Goal: Task Accomplishment & Management: Manage account settings

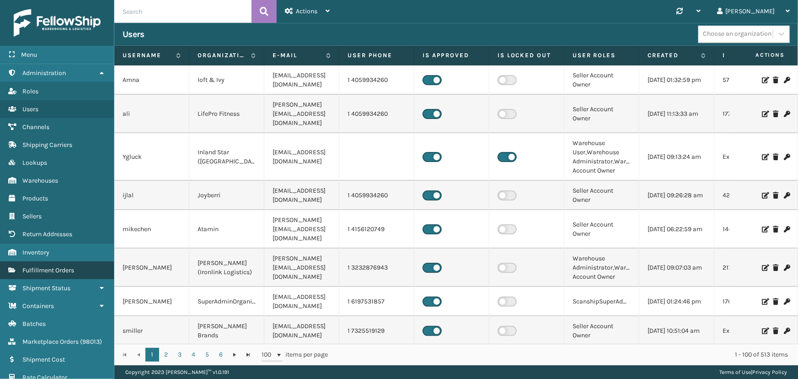
click at [32, 273] on link "Fulfillment Orders" at bounding box center [57, 270] width 114 height 18
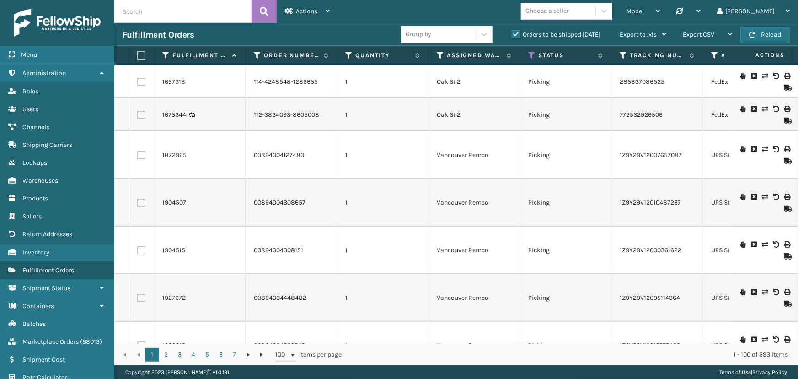
click at [190, 18] on input "text" at bounding box center [182, 11] width 137 height 23
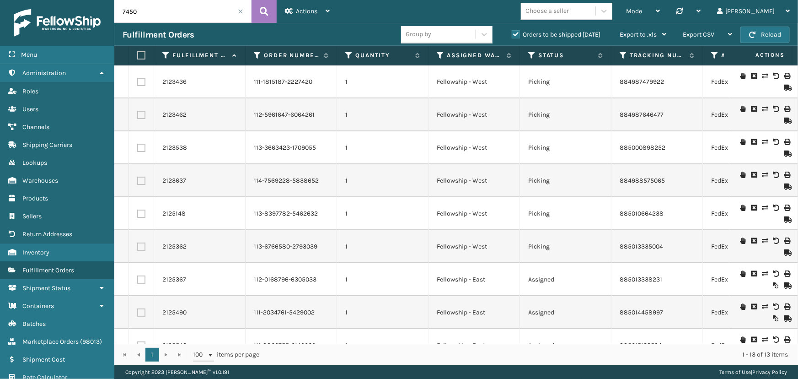
click at [762, 74] on icon at bounding box center [764, 76] width 5 height 6
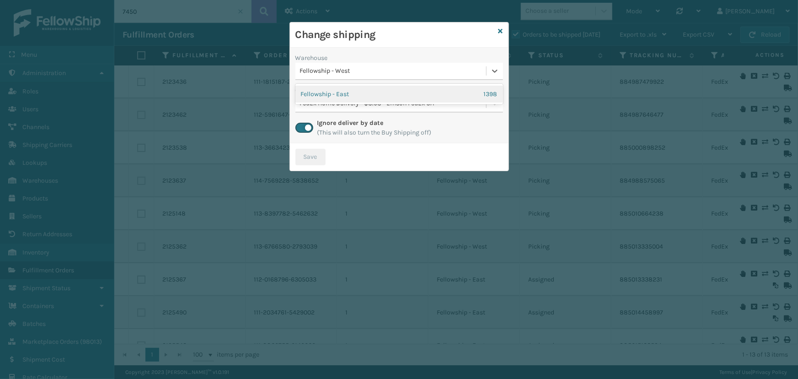
click at [369, 76] on div "Fellowship - West" at bounding box center [390, 71] width 191 height 15
click at [349, 91] on div "Fellowship - East 1398" at bounding box center [399, 94] width 208 height 17
click at [331, 106] on div "Select..." at bounding box center [390, 103] width 191 height 15
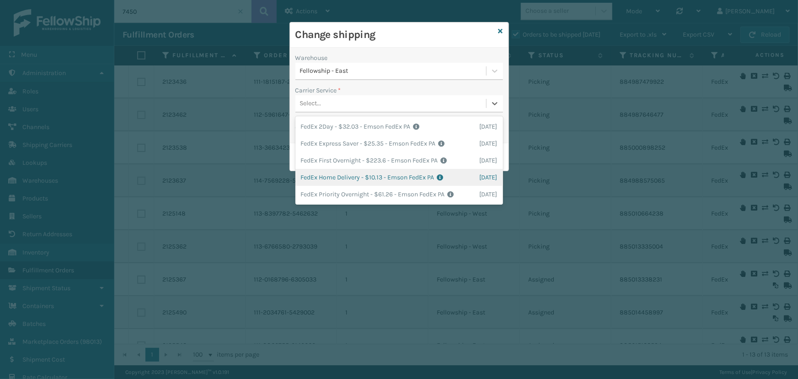
click at [371, 176] on div "FedEx Home Delivery - $10.13 - Emson FedEx PA Shipping Cost $10.13 Surplus Cost…" at bounding box center [399, 177] width 208 height 17
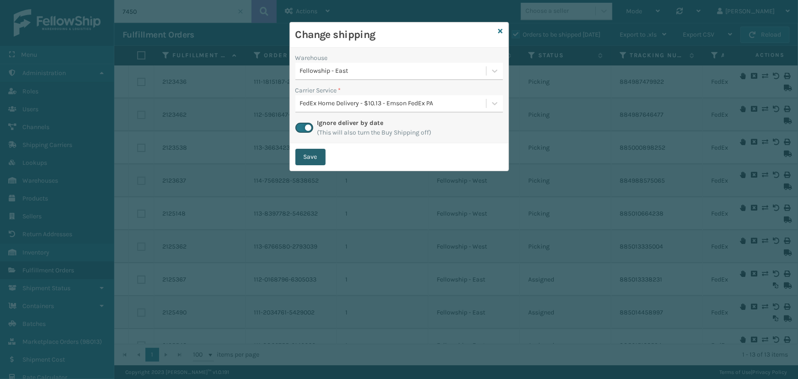
click at [322, 161] on button "Save" at bounding box center [310, 157] width 30 height 16
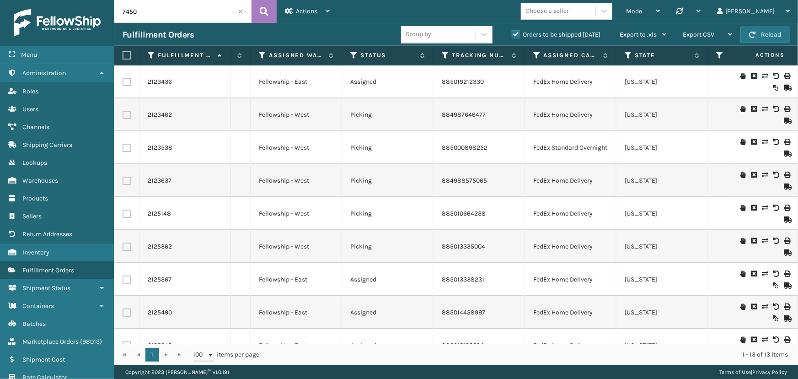
scroll to position [0, 169]
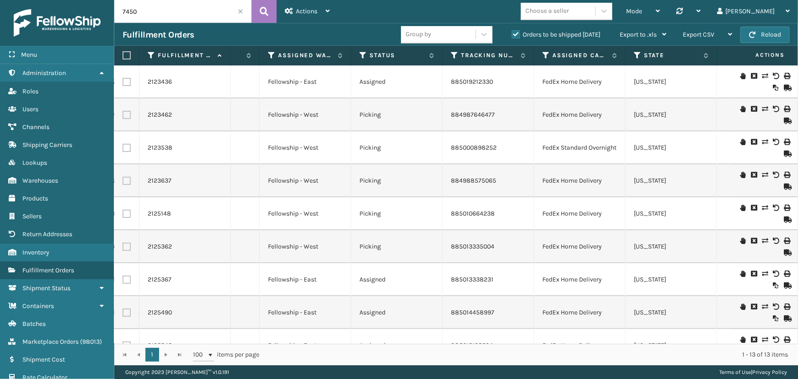
click at [762, 110] on icon at bounding box center [764, 109] width 5 height 6
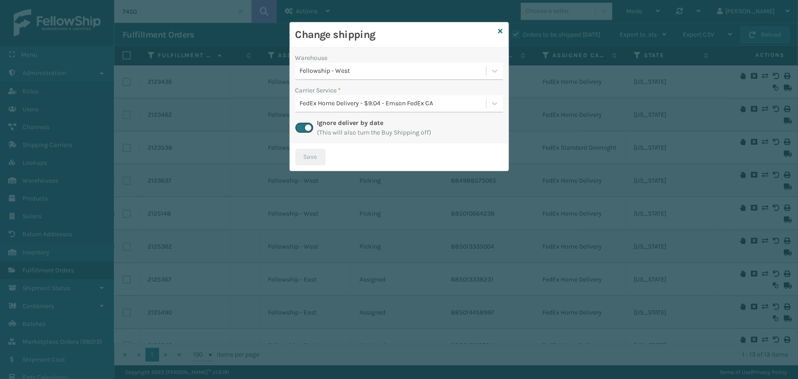
click at [360, 69] on div "Fellowship - West" at bounding box center [393, 71] width 187 height 10
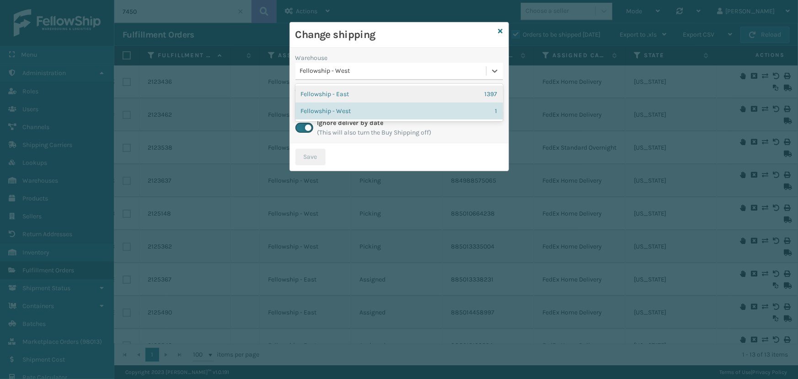
click at [350, 91] on div "Fellowship - East 1397" at bounding box center [399, 94] width 208 height 17
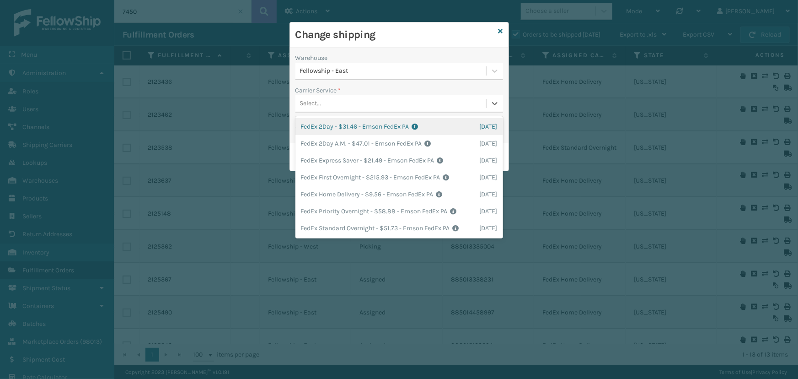
click at [349, 106] on div "Select..." at bounding box center [390, 103] width 191 height 15
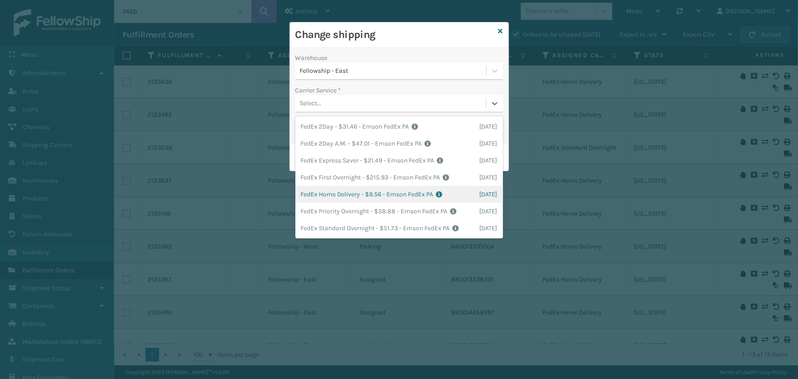
click at [375, 188] on div "FedEx Home Delivery - $9.56 - Emson FedEx PA Shipping Cost $9.56 Surplus Cost $…" at bounding box center [399, 194] width 208 height 17
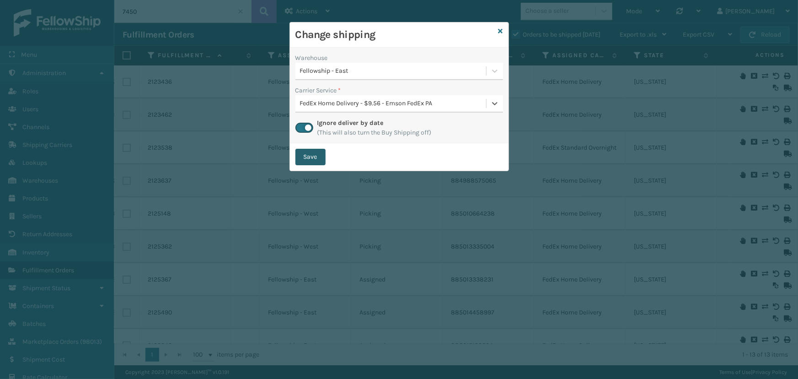
click at [312, 164] on button "Save" at bounding box center [310, 157] width 30 height 16
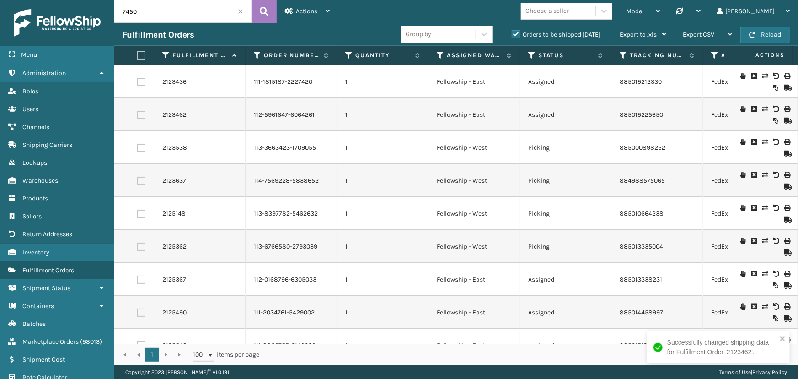
click at [762, 142] on icon at bounding box center [764, 142] width 5 height 6
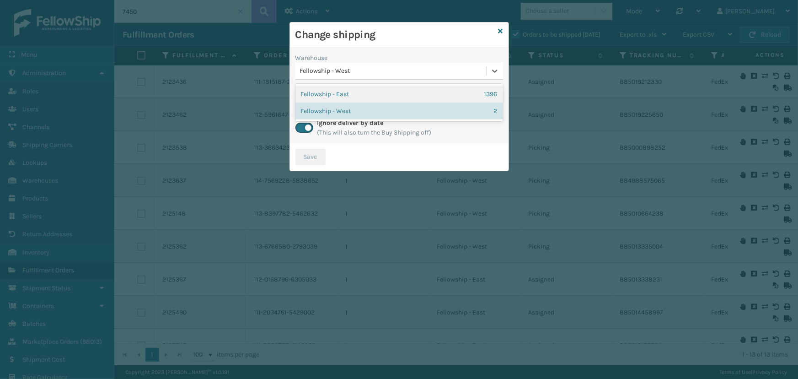
click at [357, 72] on div "Fellowship - West" at bounding box center [393, 71] width 187 height 10
click at [346, 92] on div "Fellowship - East 1396" at bounding box center [399, 94] width 208 height 17
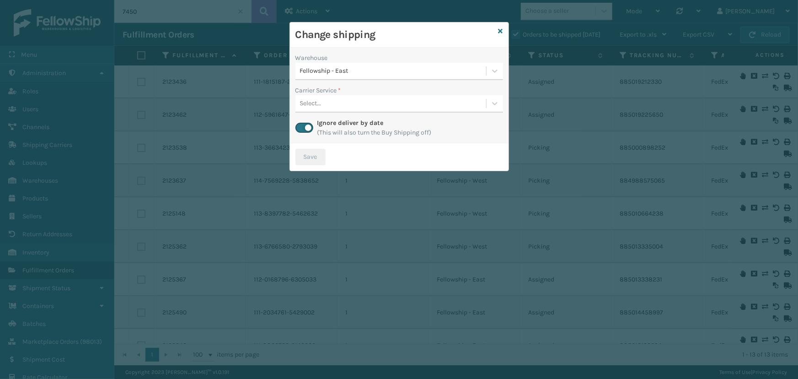
click at [364, 106] on div "Select..." at bounding box center [390, 103] width 191 height 15
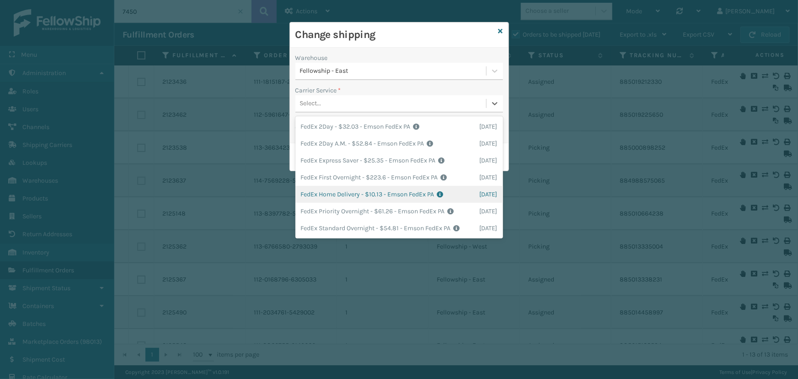
click at [386, 193] on div "FedEx Home Delivery - $10.13 - Emson FedEx PA Shipping Cost $10.13 Surplus Cost…" at bounding box center [399, 194] width 208 height 17
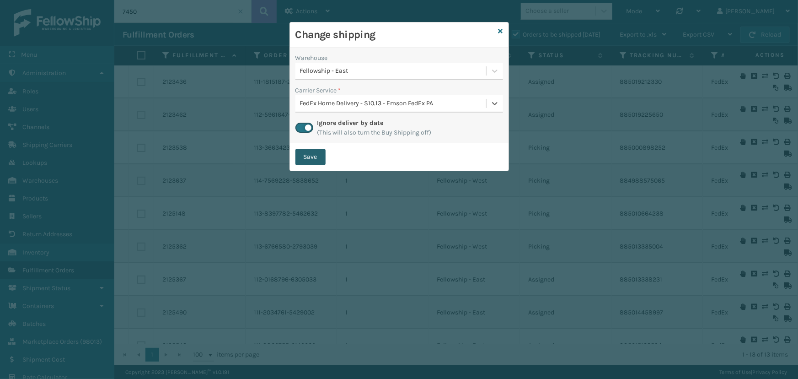
click at [303, 154] on button "Save" at bounding box center [310, 157] width 30 height 16
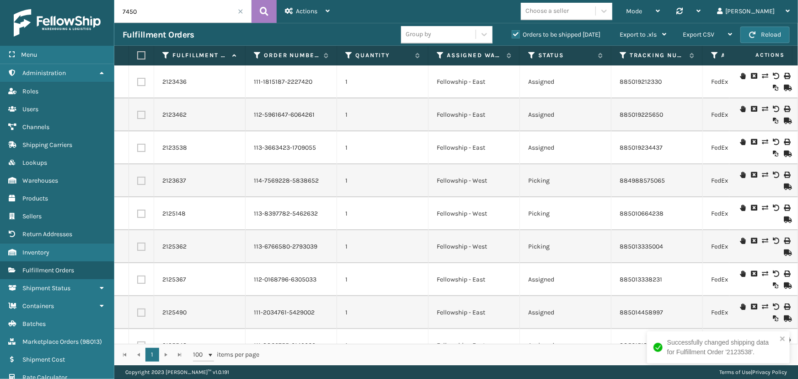
click at [762, 173] on icon at bounding box center [764, 175] width 5 height 6
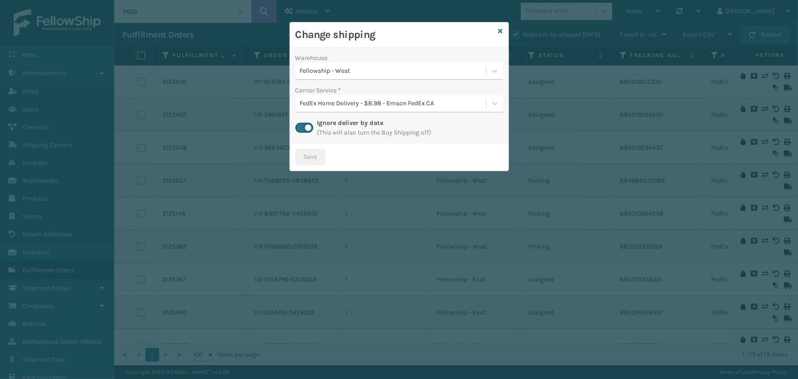
click at [353, 77] on div "Fellowship - West" at bounding box center [390, 71] width 191 height 15
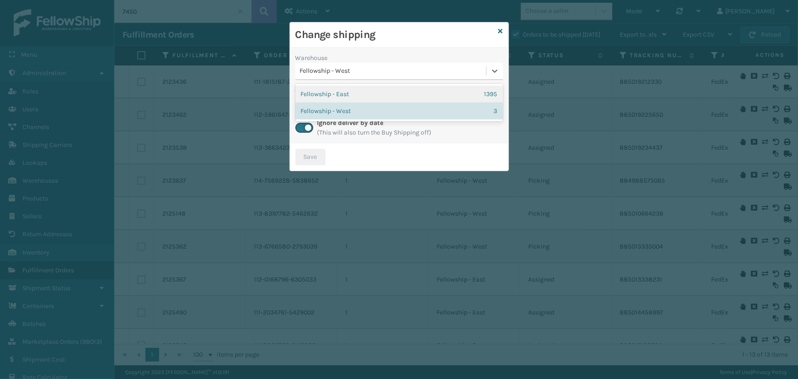
click at [352, 93] on div "Fellowship - East 1395" at bounding box center [399, 94] width 208 height 17
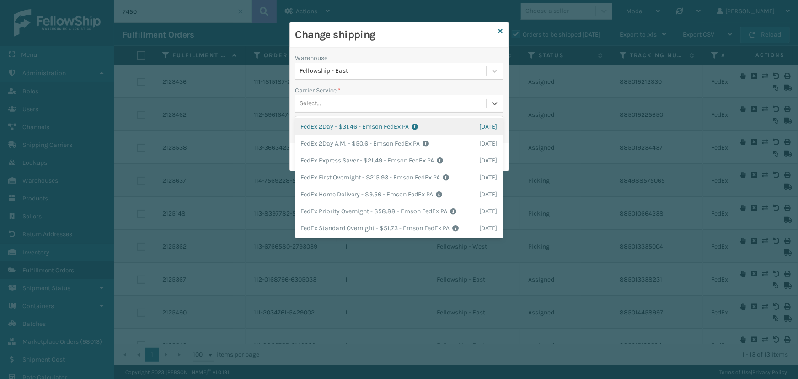
click at [388, 100] on div "Select..." at bounding box center [390, 103] width 191 height 15
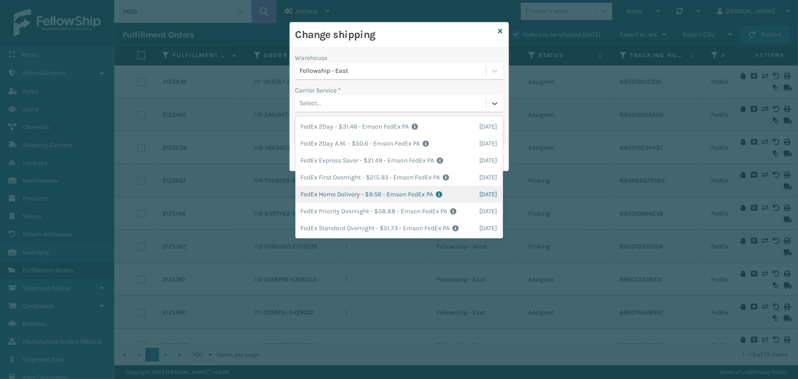
click at [398, 198] on div "FedEx Home Delivery - $9.56 - Emson FedEx PA Shipping Cost $9.56 Surplus Cost $…" at bounding box center [399, 194] width 208 height 17
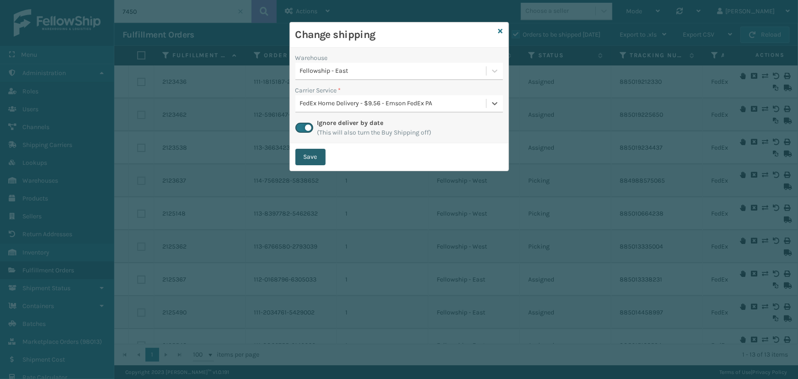
click at [302, 160] on button "Save" at bounding box center [310, 157] width 30 height 16
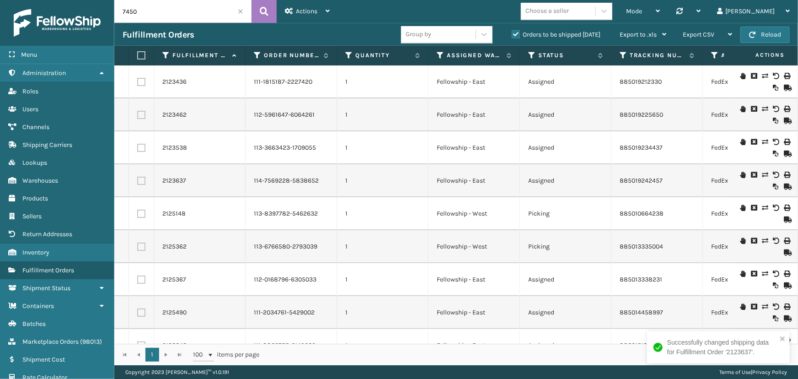
click at [762, 208] on icon at bounding box center [764, 207] width 5 height 6
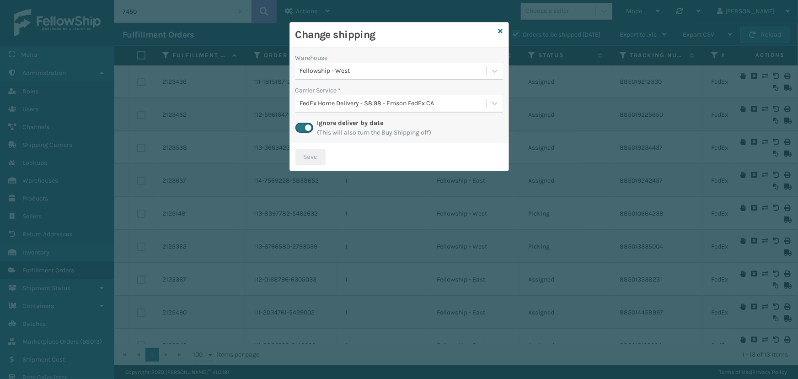
click at [350, 74] on div "Fellowship - West" at bounding box center [393, 71] width 187 height 10
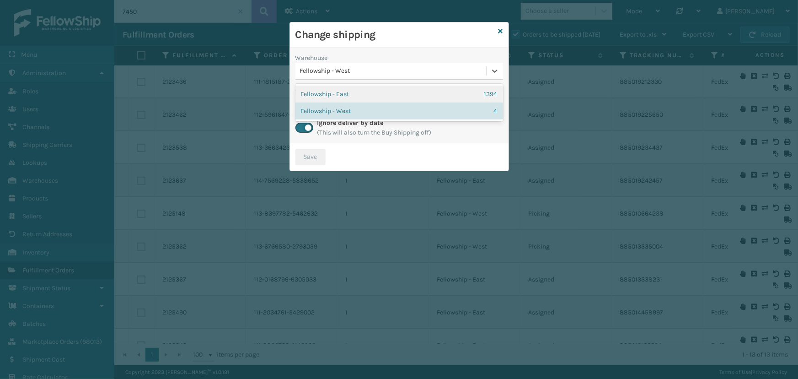
click at [344, 95] on div "Fellowship - East 1394" at bounding box center [399, 94] width 208 height 17
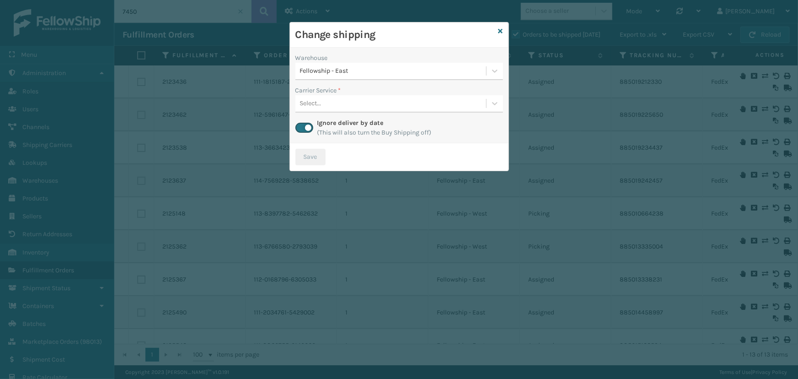
click at [360, 103] on div "Select..." at bounding box center [390, 103] width 191 height 15
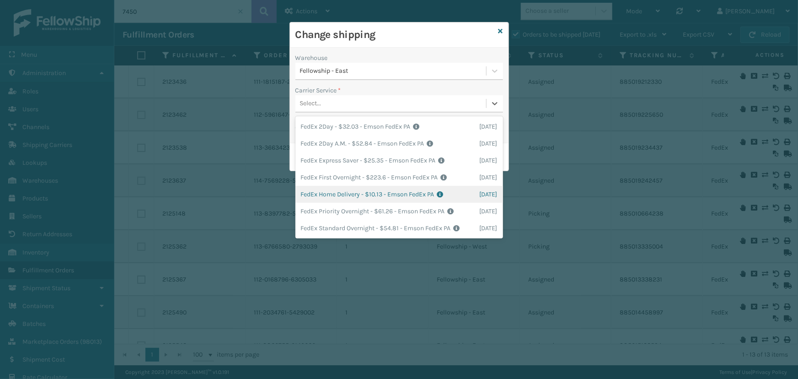
click at [386, 194] on div "FedEx Home Delivery - $10.13 - Emson FedEx PA Shipping Cost $10.13 Surplus Cost…" at bounding box center [399, 194] width 208 height 17
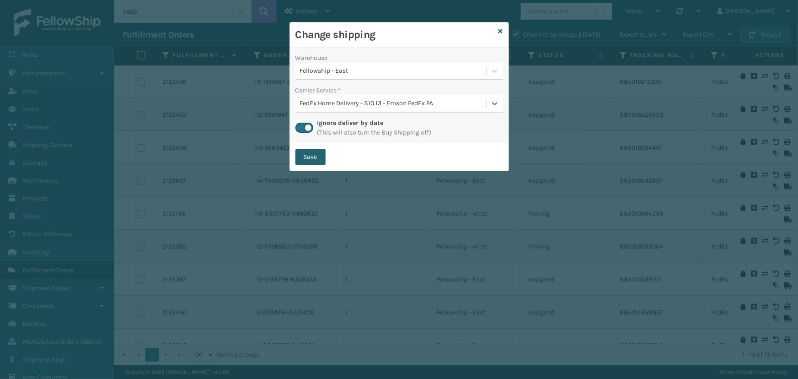
click at [311, 155] on button "Save" at bounding box center [310, 157] width 30 height 16
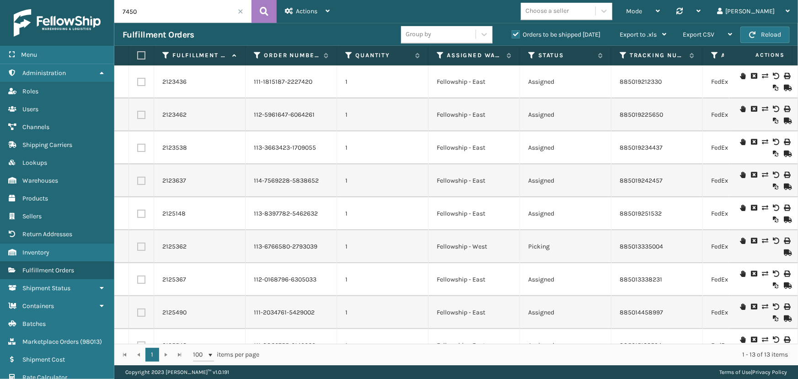
click at [759, 244] on div at bounding box center [764, 246] width 52 height 18
click at [762, 239] on icon at bounding box center [764, 240] width 5 height 6
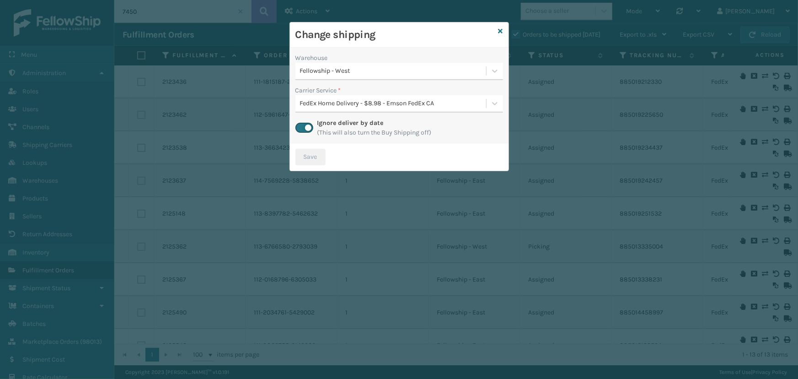
click at [371, 73] on div "Fellowship - West" at bounding box center [393, 71] width 187 height 10
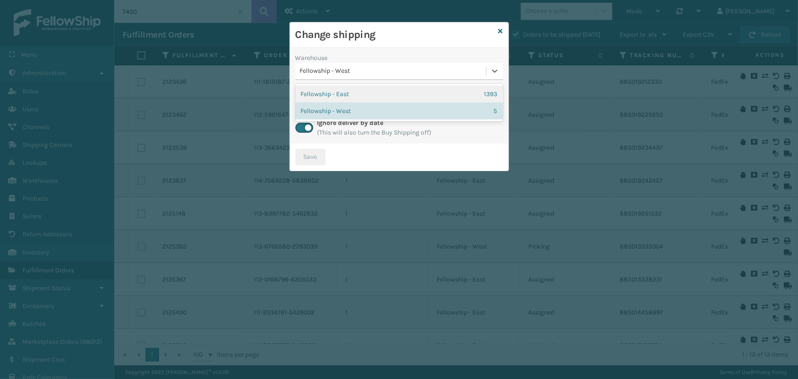
click at [347, 93] on div "Fellowship - East 1393" at bounding box center [399, 94] width 208 height 17
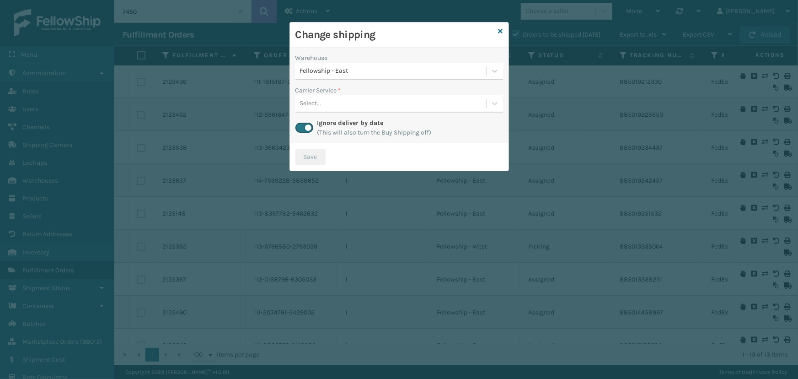
click at [341, 109] on div "Select..." at bounding box center [390, 103] width 191 height 15
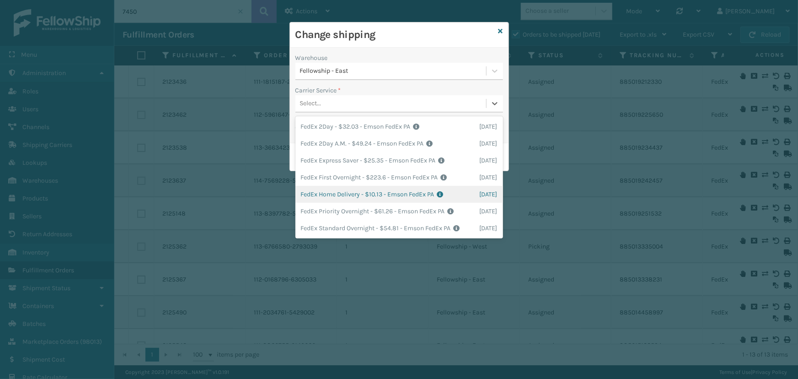
click at [411, 196] on div "FedEx Home Delivery - $10.13 - Emson FedEx PA Shipping Cost $10.13 Surplus Cost…" at bounding box center [399, 194] width 208 height 17
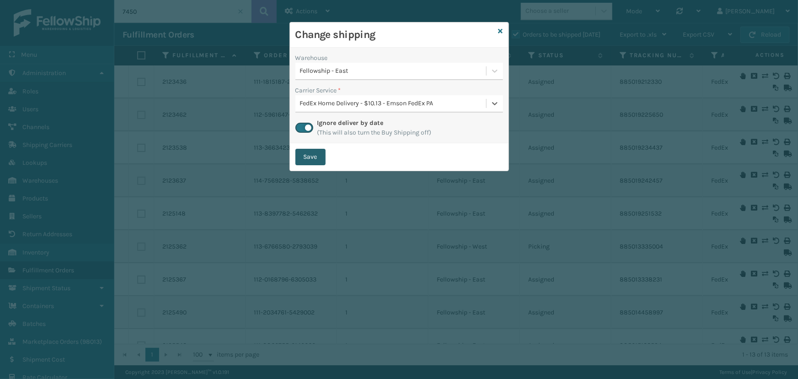
click at [306, 156] on button "Save" at bounding box center [310, 157] width 30 height 16
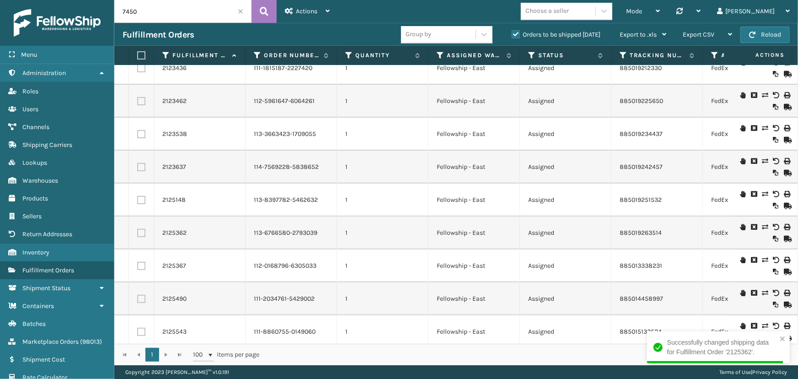
scroll to position [0, 0]
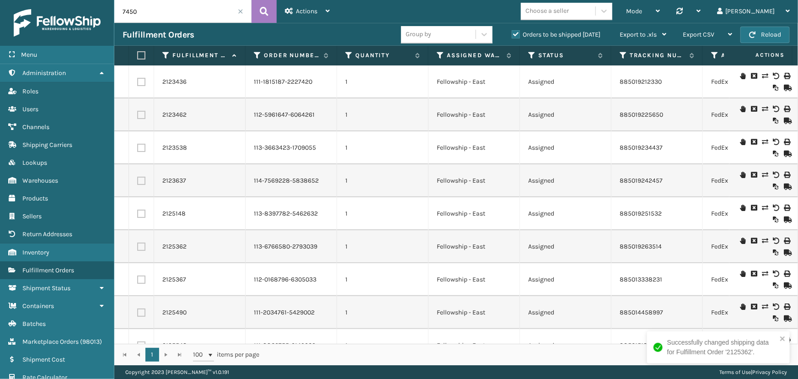
click at [165, 4] on input "7450" at bounding box center [182, 11] width 137 height 23
click at [165, 6] on input "7450" at bounding box center [182, 11] width 137 height 23
click at [141, 12] on input "7450" at bounding box center [182, 11] width 137 height 23
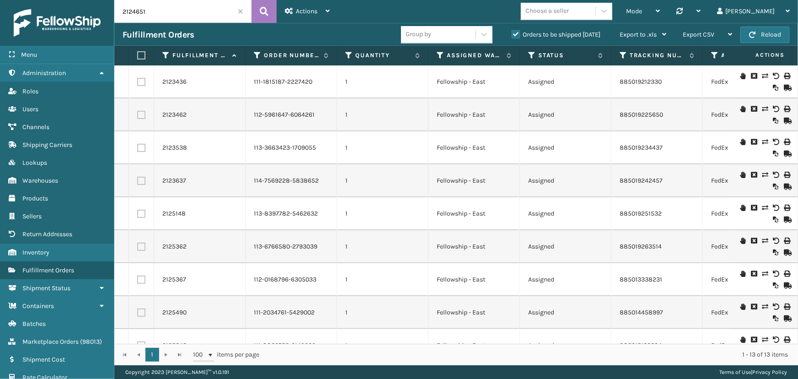
type input "2124651"
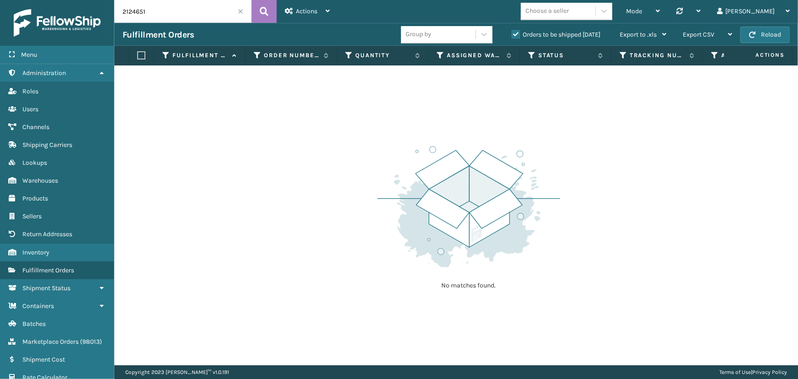
click at [516, 37] on label "Orders to be shipped [DATE]" at bounding box center [556, 35] width 89 height 8
click at [512, 35] on input "Orders to be shipped [DATE]" at bounding box center [512, 32] width 0 height 6
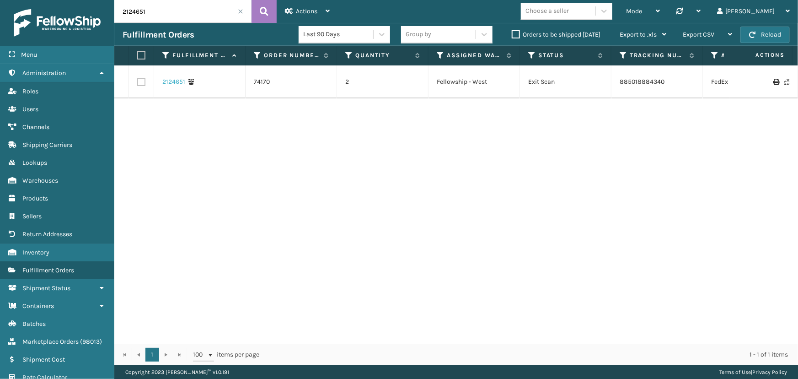
click at [168, 82] on link "2124651" at bounding box center [173, 81] width 23 height 9
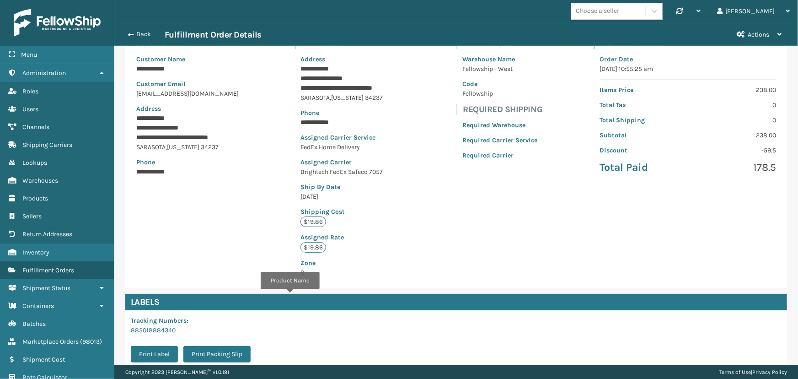
scroll to position [181, 0]
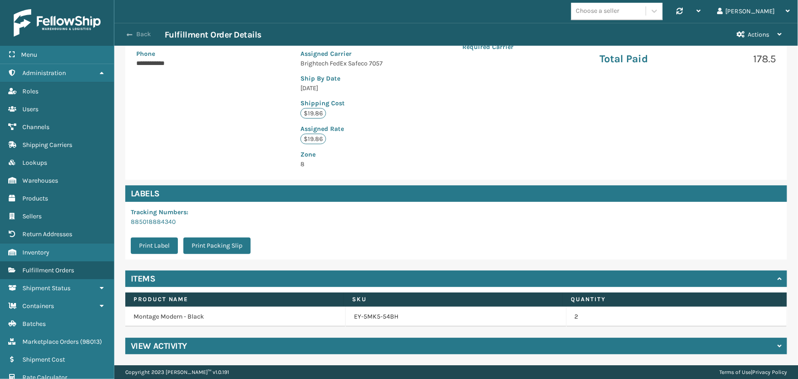
click at [145, 31] on button "Back" at bounding box center [144, 34] width 42 height 8
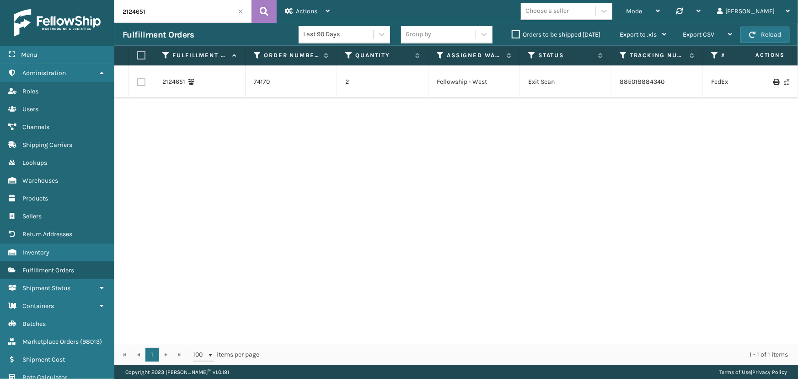
drag, startPoint x: 154, startPoint y: 19, endPoint x: 117, endPoint y: 15, distance: 37.7
click at [117, 15] on input "2124651" at bounding box center [182, 11] width 137 height 23
click at [762, 78] on icon at bounding box center [764, 76] width 5 height 6
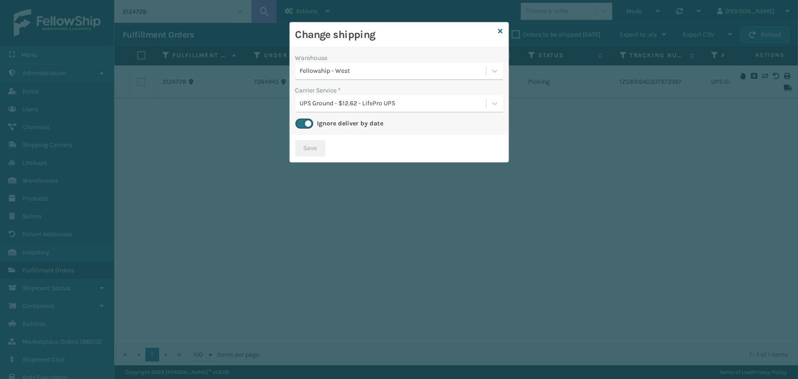
click at [367, 75] on div "Fellowship - West" at bounding box center [393, 71] width 187 height 10
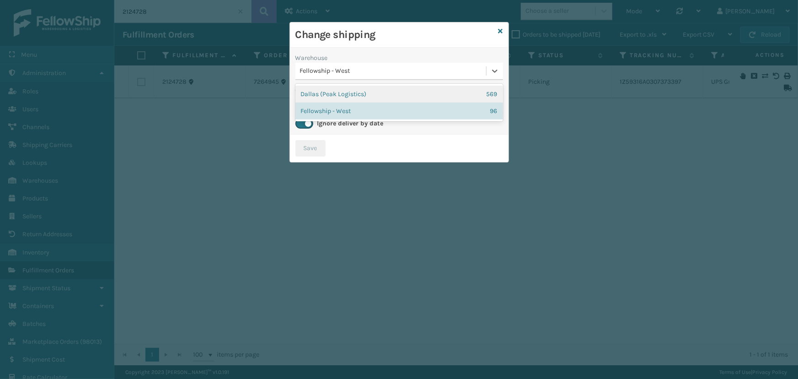
click at [359, 89] on div "Dallas (Peak Logistics) 569" at bounding box center [399, 94] width 208 height 17
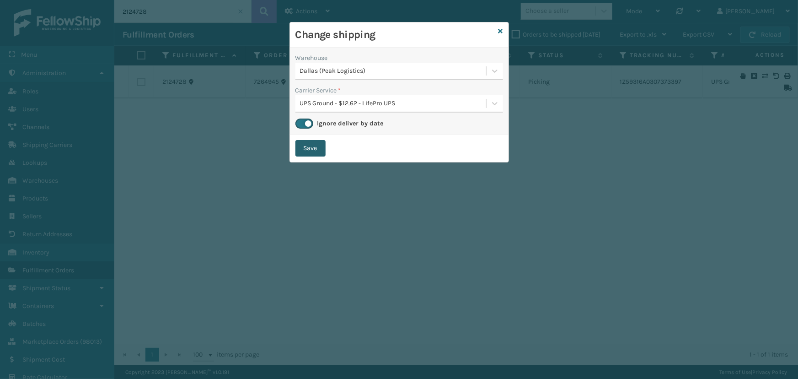
click at [311, 143] on button "Save" at bounding box center [310, 148] width 30 height 16
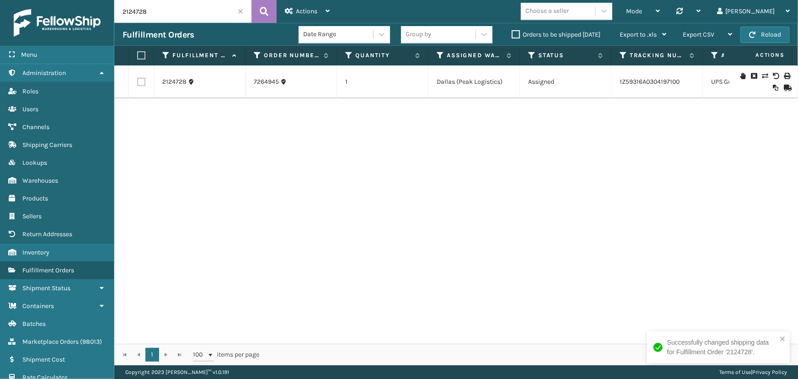
drag, startPoint x: 160, startPoint y: 12, endPoint x: 116, endPoint y: 12, distance: 43.9
click at [117, 10] on input "2124728" at bounding box center [182, 11] width 137 height 23
type input "2123303"
click at [758, 79] on div at bounding box center [764, 82] width 52 height 18
click at [762, 77] on icon at bounding box center [764, 76] width 5 height 6
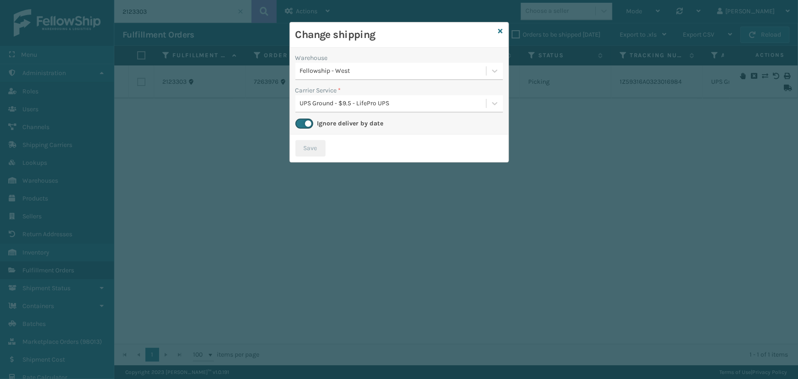
click at [351, 100] on div "UPS Ground - $9.5 - LifePro UPS" at bounding box center [393, 104] width 187 height 10
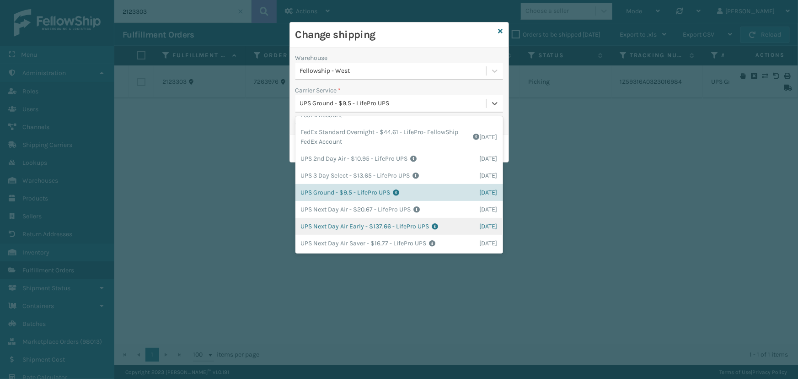
scroll to position [154, 0]
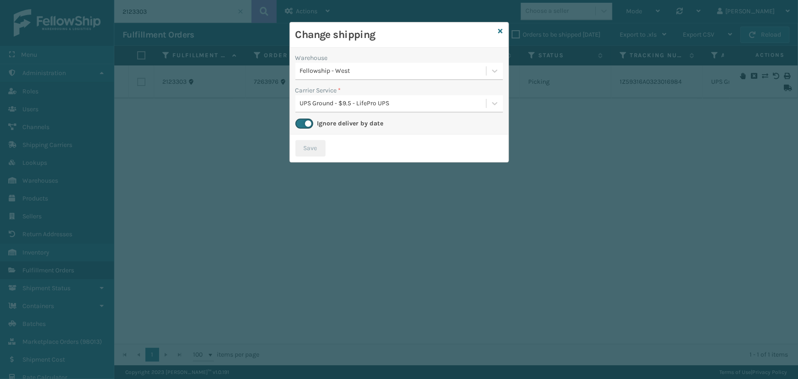
click at [429, 39] on h3 "Change shipping" at bounding box center [394, 35] width 199 height 14
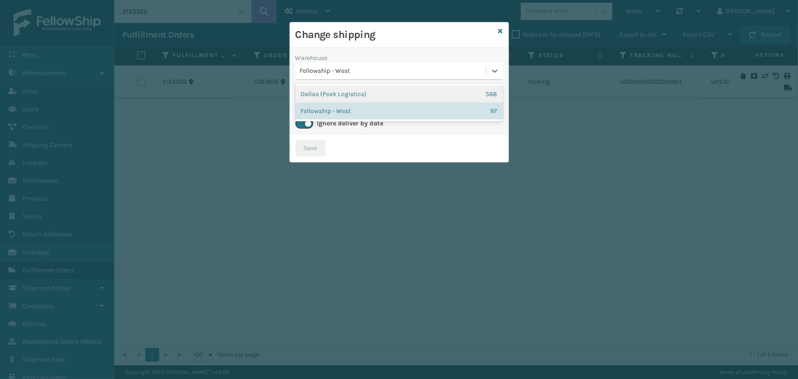
click at [378, 76] on div "Fellowship - West" at bounding box center [390, 71] width 191 height 15
click at [337, 90] on div "Dallas (Peak Logistics) 568" at bounding box center [399, 94] width 208 height 17
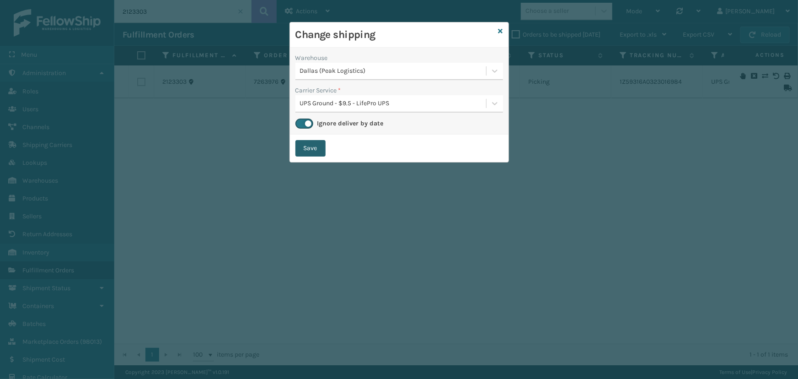
click at [306, 146] on button "Save" at bounding box center [310, 148] width 30 height 16
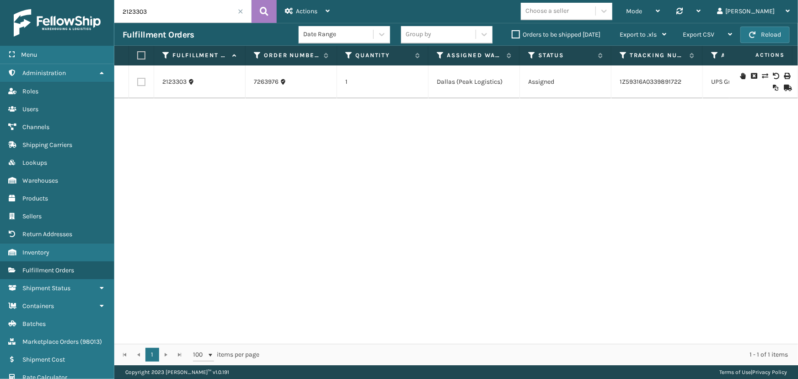
click at [241, 16] on input "2123303" at bounding box center [182, 11] width 137 height 23
click at [240, 10] on span at bounding box center [240, 11] width 5 height 5
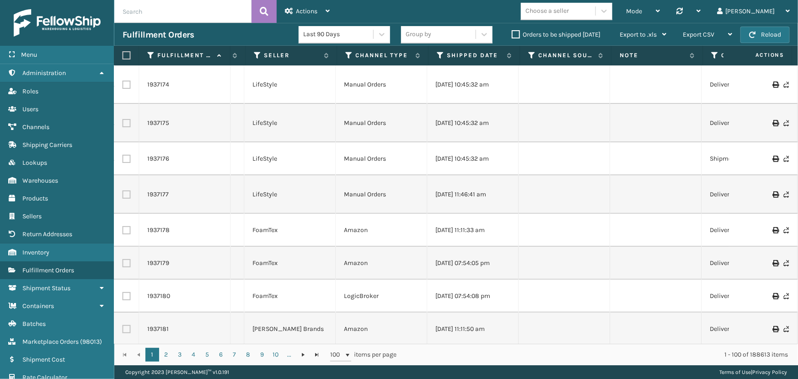
scroll to position [0, 916]
click at [439, 55] on icon at bounding box center [439, 55] width 7 height 8
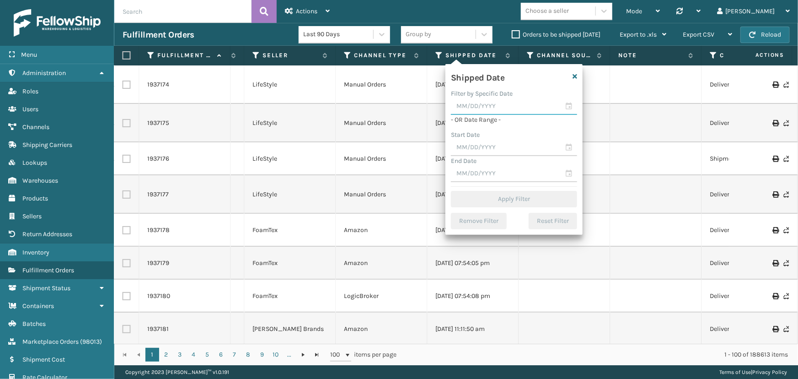
click at [567, 112] on input "text" at bounding box center [514, 106] width 126 height 16
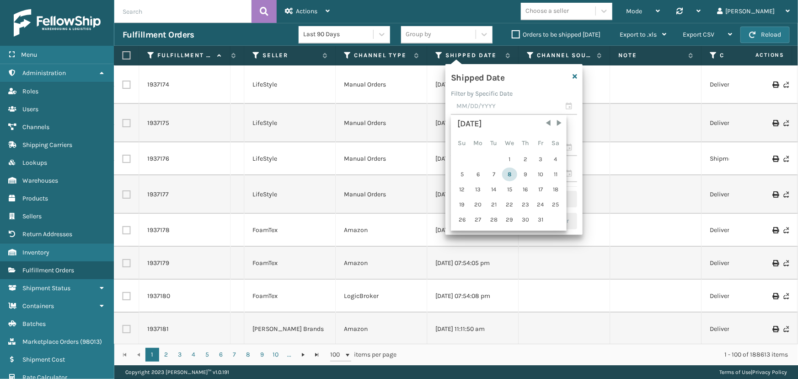
click at [505, 174] on div "8" at bounding box center [509, 174] width 15 height 14
type input "[DATE]"
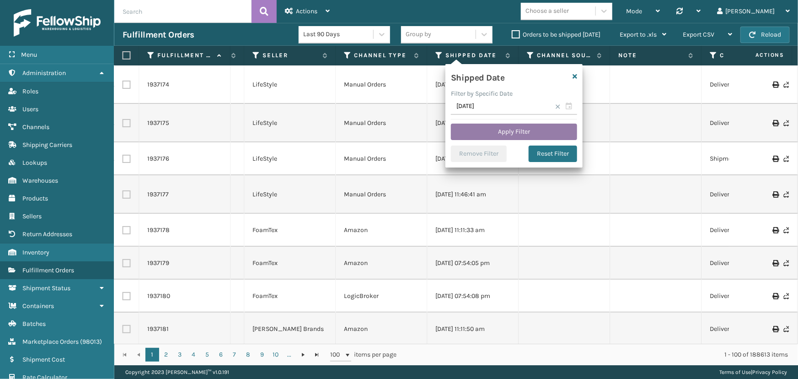
click at [515, 134] on button "Apply Filter" at bounding box center [514, 131] width 126 height 16
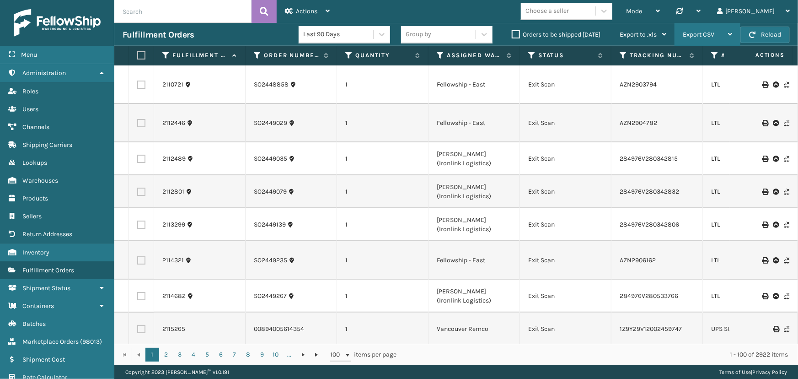
click at [706, 31] on span "Export CSV" at bounding box center [699, 35] width 32 height 8
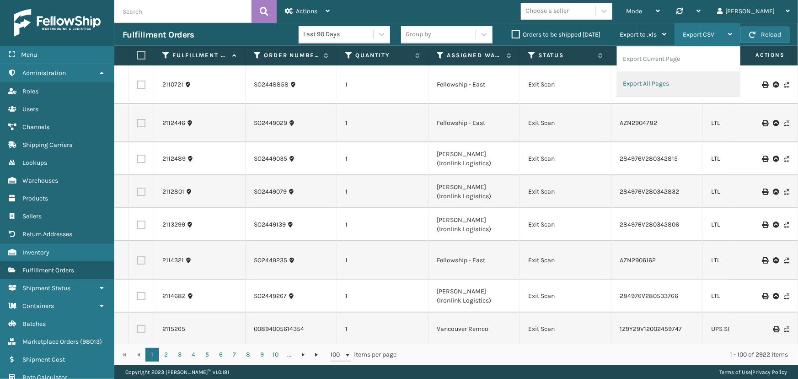
click at [657, 85] on li "Export All Pages" at bounding box center [678, 83] width 123 height 25
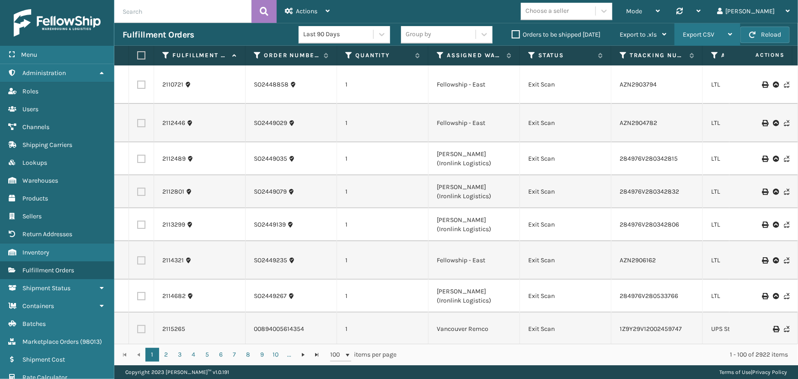
click at [697, 39] on div "Export CSV" at bounding box center [707, 34] width 49 height 23
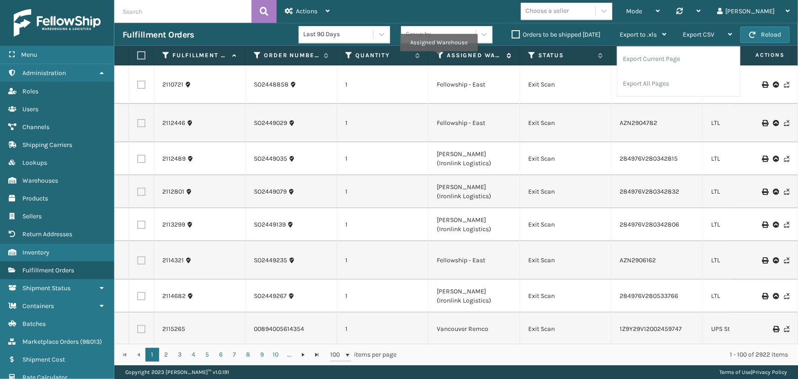
click at [438, 57] on icon at bounding box center [440, 55] width 7 height 8
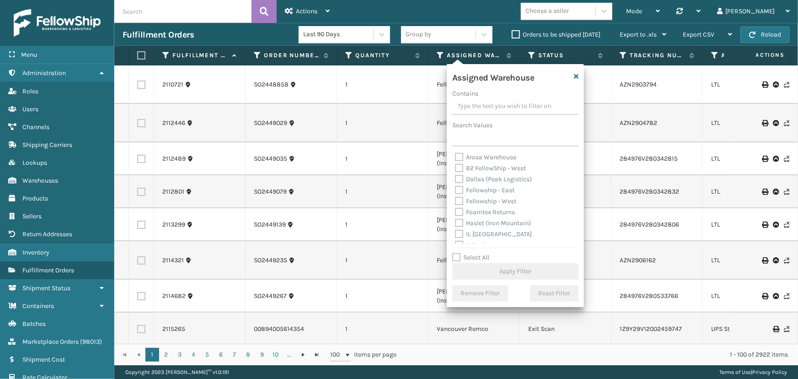
click at [493, 192] on label "Fellowship - East" at bounding box center [484, 190] width 59 height 8
click at [456, 191] on input "Fellowship - East" at bounding box center [455, 188] width 0 height 6
checkbox input "true"
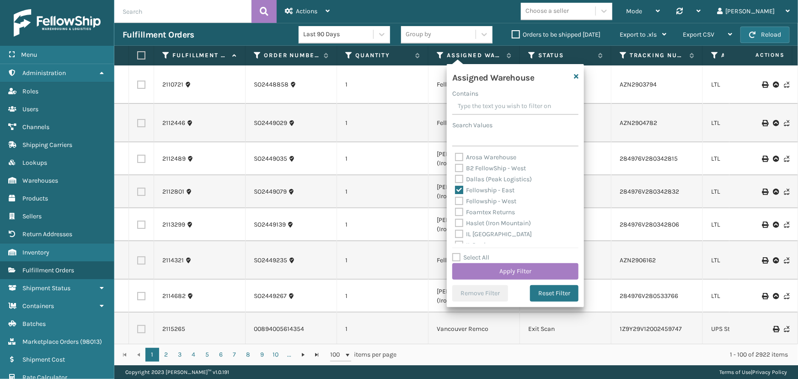
click at [478, 203] on label "Fellowship - West" at bounding box center [485, 201] width 61 height 8
click at [456, 202] on input "Fellowship - West" at bounding box center [455, 199] width 0 height 6
checkbox input "true"
click at [498, 179] on label "Dallas (Peak Logistics)" at bounding box center [493, 179] width 77 height 8
click at [456, 179] on input "Dallas (Peak Logistics)" at bounding box center [455, 177] width 0 height 6
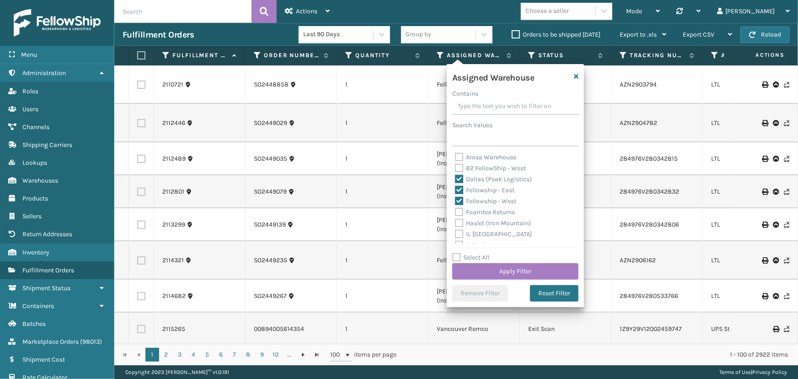
click at [498, 179] on label "Dallas (Peak Logistics)" at bounding box center [493, 179] width 77 height 8
click at [456, 179] on input "Dallas (Peak Logistics)" at bounding box center [455, 177] width 0 height 6
checkbox input "false"
click at [494, 183] on label "Haslet (Iron Mountain)" at bounding box center [493, 182] width 76 height 8
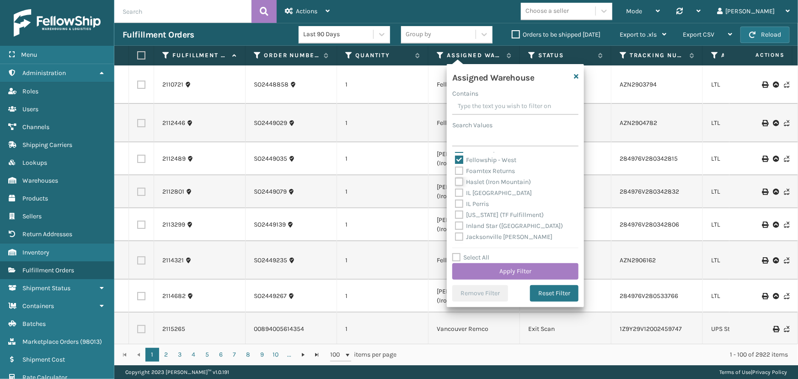
click at [456, 183] on input "Haslet (Iron Mountain)" at bounding box center [455, 180] width 0 height 6
checkbox input "true"
click at [490, 236] on label "WindGap (Iron Mountain)" at bounding box center [497, 238] width 84 height 8
click at [456, 236] on input "WindGap (Iron Mountain)" at bounding box center [455, 235] width 0 height 6
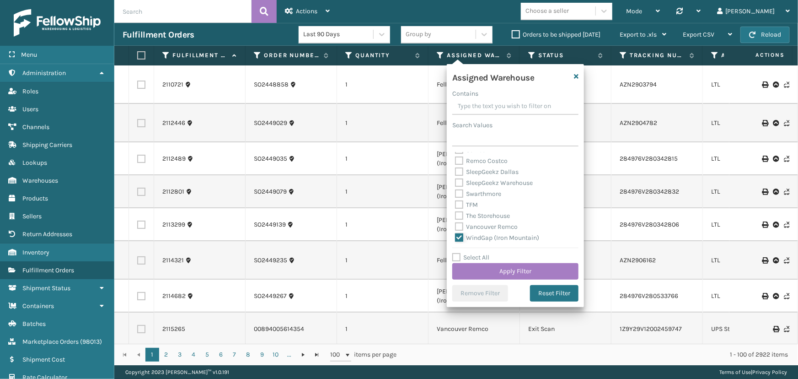
checkbox input "true"
click at [472, 228] on label "[PERSON_NAME] (Ironlink Logistics)" at bounding box center [513, 229] width 116 height 8
click at [456, 228] on input "[PERSON_NAME] (Ironlink Logistics)" at bounding box center [455, 226] width 0 height 6
checkbox input "true"
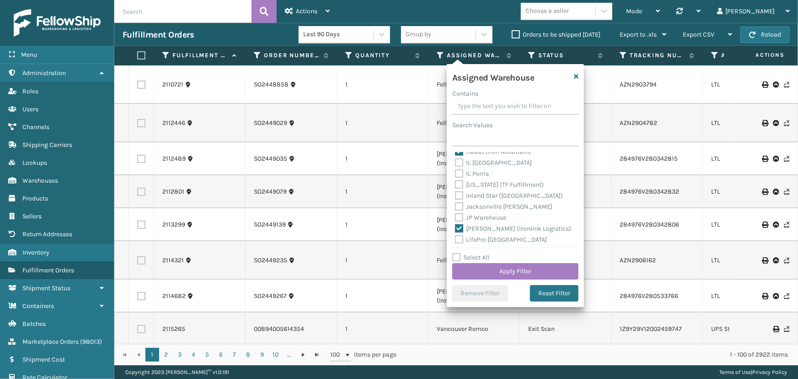
click at [466, 185] on label "[US_STATE] (TF Fulfillment)" at bounding box center [499, 185] width 89 height 8
click at [456, 185] on input "[US_STATE] (TF Fulfillment)" at bounding box center [455, 182] width 0 height 6
checkbox input "true"
click at [517, 268] on button "Apply Filter" at bounding box center [515, 271] width 126 height 16
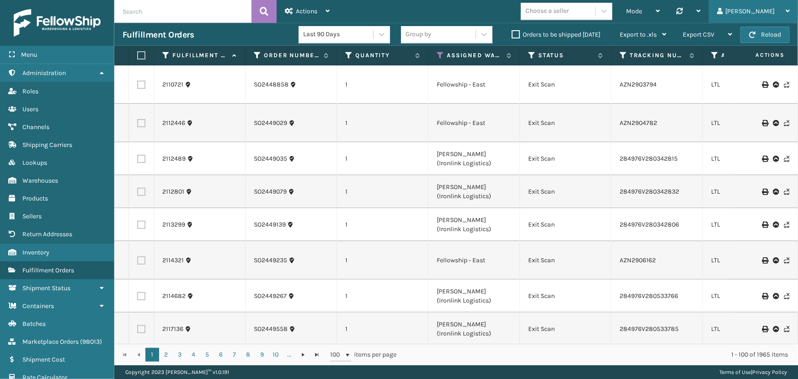
click at [758, 11] on div "[PERSON_NAME] Log Out" at bounding box center [753, 11] width 89 height 23
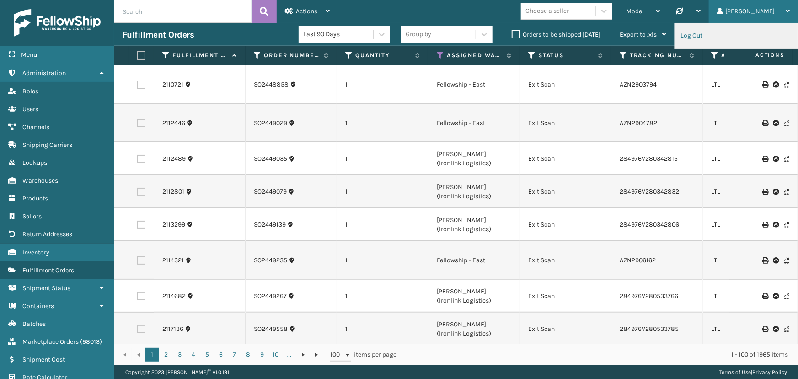
click at [694, 33] on li "Log Out" at bounding box center [736, 35] width 123 height 25
